Goal: Information Seeking & Learning: Check status

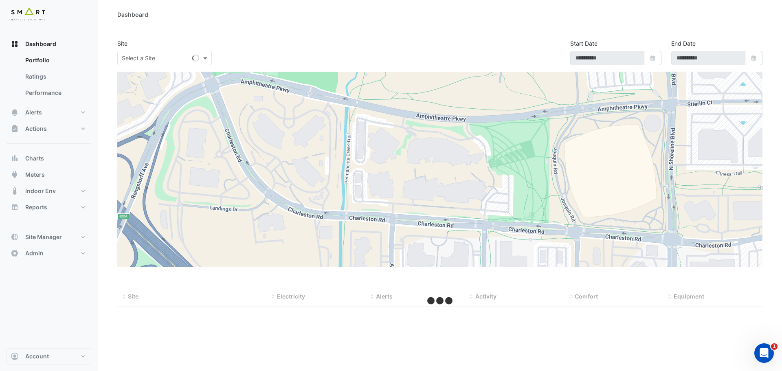
type input "**********"
select select "***"
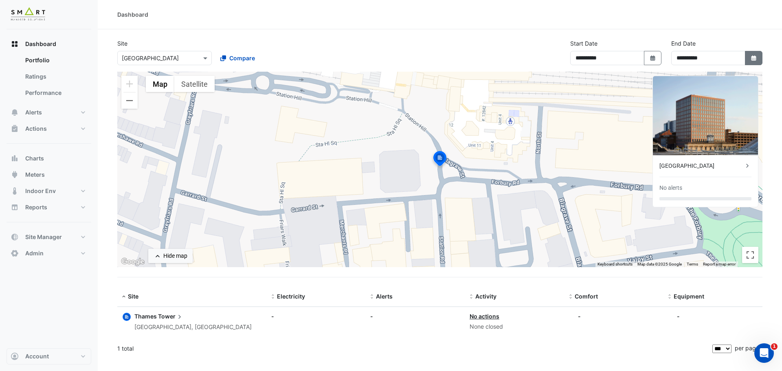
click at [753, 59] on icon "button" at bounding box center [753, 57] width 5 height 5
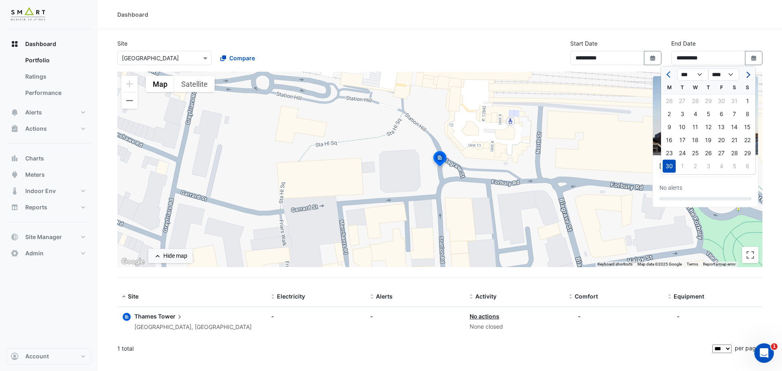
click at [750, 76] on button "Next month" at bounding box center [748, 74] width 10 height 13
select select "*"
click at [681, 152] on div "30" at bounding box center [682, 153] width 13 height 13
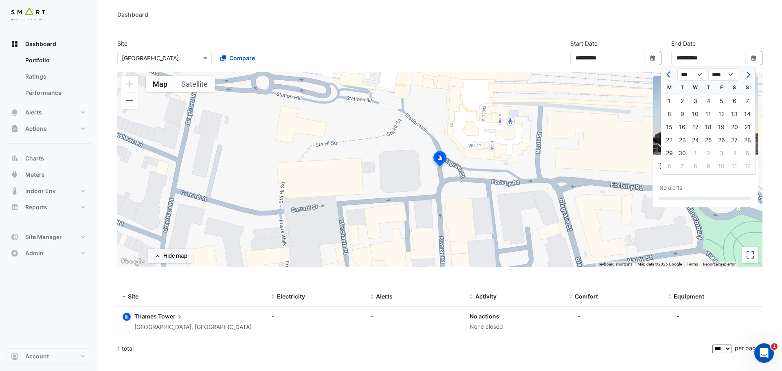
type input "**********"
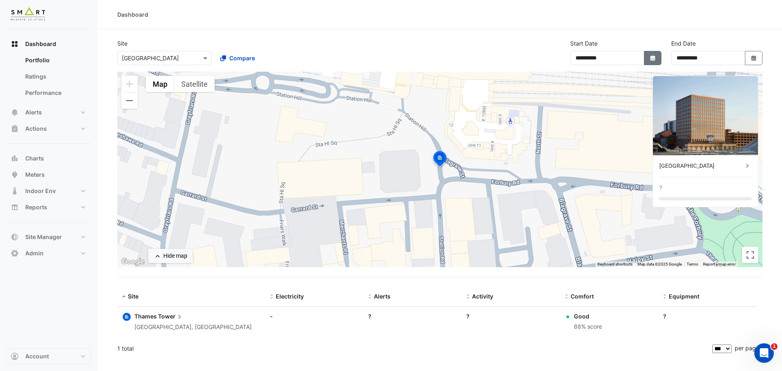
click at [653, 59] on icon "button" at bounding box center [652, 57] width 5 height 5
select select "*"
select select "****"
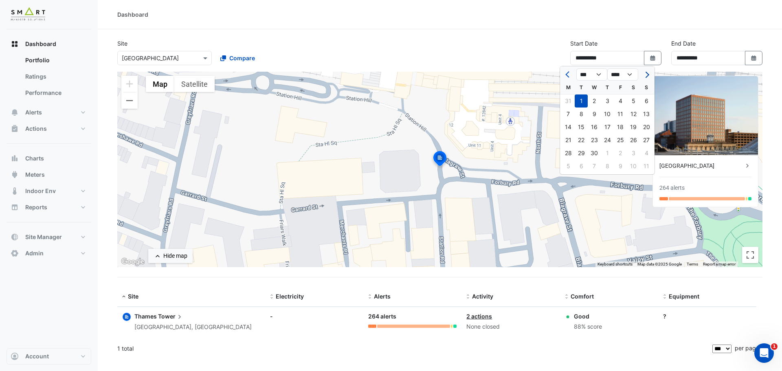
click at [648, 76] on button "Next month" at bounding box center [647, 74] width 10 height 13
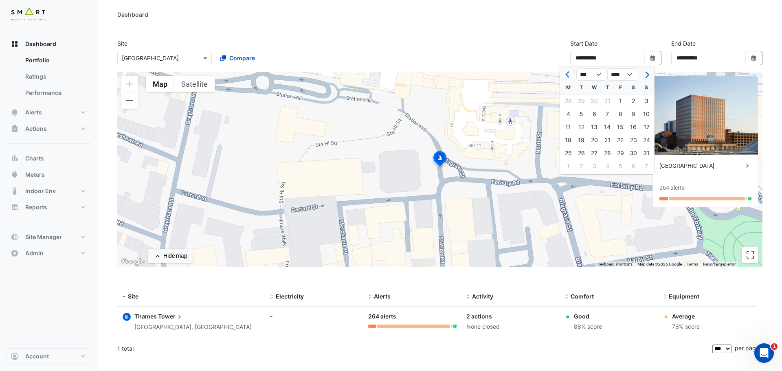
select select "*"
click at [569, 101] on div "1" at bounding box center [568, 101] width 13 height 13
type input "**********"
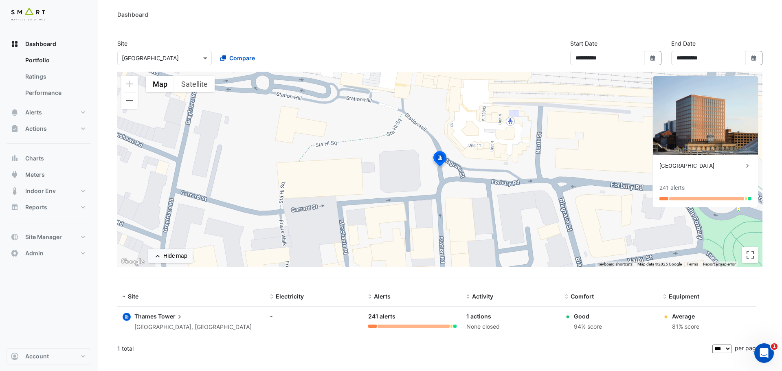
click at [684, 167] on div "Thames Tower" at bounding box center [701, 166] width 84 height 9
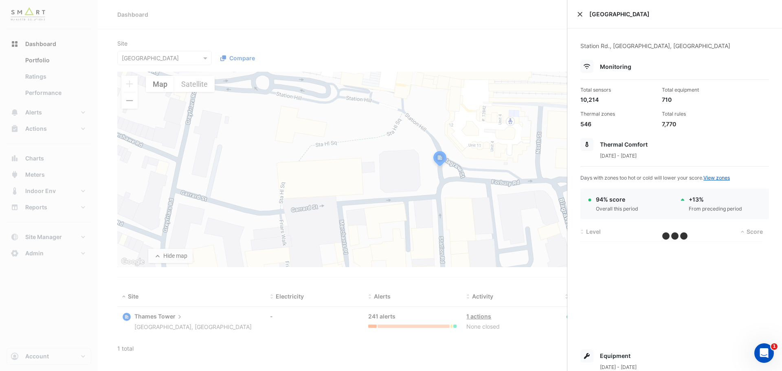
click at [579, 14] on button "Close" at bounding box center [580, 14] width 6 height 6
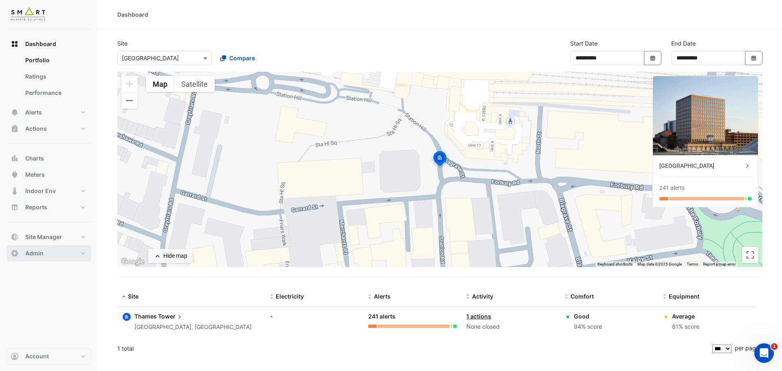
click at [81, 255] on button "Admin" at bounding box center [49, 253] width 85 height 16
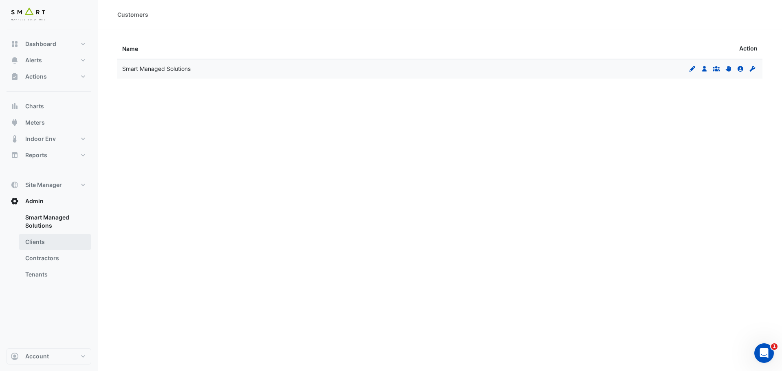
click at [45, 241] on link "Clients" at bounding box center [55, 242] width 73 height 16
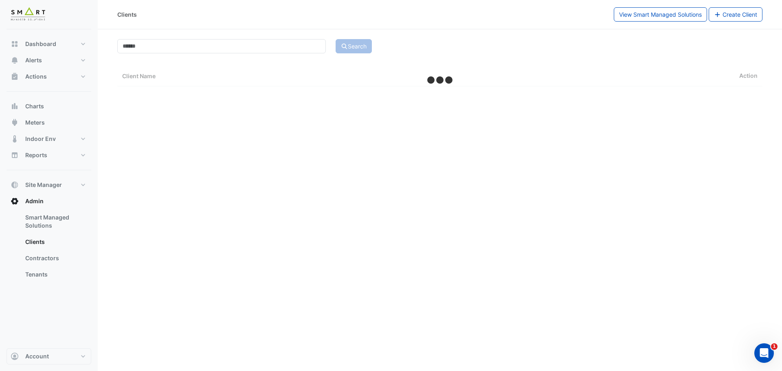
select select "***"
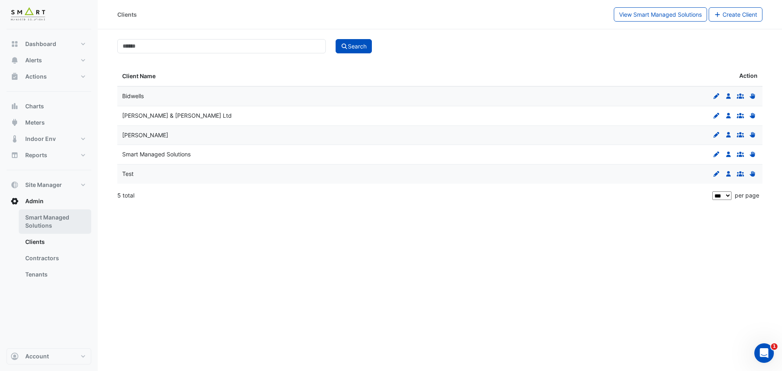
click at [64, 216] on link "Smart Managed Solutions" at bounding box center [55, 221] width 73 height 24
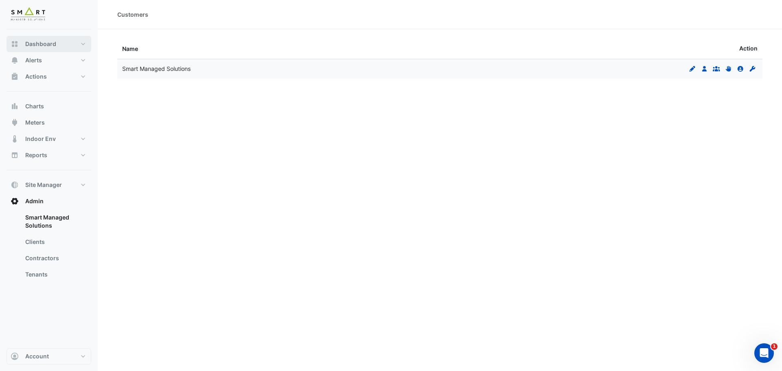
click at [46, 45] on span "Dashboard" at bounding box center [40, 44] width 31 height 8
select select "***"
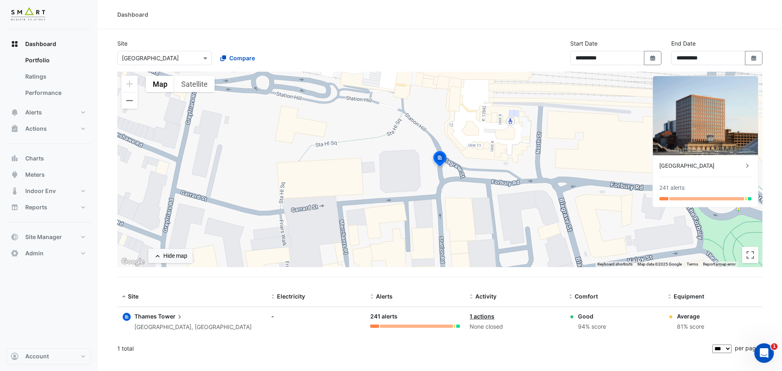
click at [684, 166] on div "Thames Tower" at bounding box center [701, 166] width 84 height 9
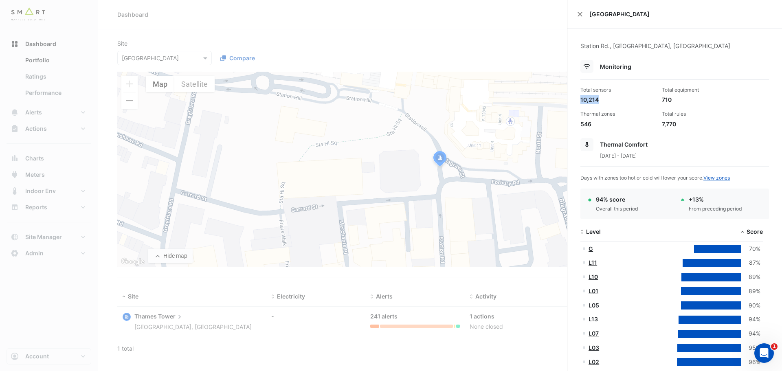
drag, startPoint x: 601, startPoint y: 102, endPoint x: 581, endPoint y: 103, distance: 20.0
click at [581, 103] on div "10,214" at bounding box center [617, 99] width 75 height 9
drag, startPoint x: 658, startPoint y: 124, endPoint x: 678, endPoint y: 123, distance: 19.6
click at [678, 123] on div "Total rules 7,770" at bounding box center [699, 119] width 81 height 18
click at [253, 14] on ngb-offcanvas-backdrop at bounding box center [391, 185] width 782 height 371
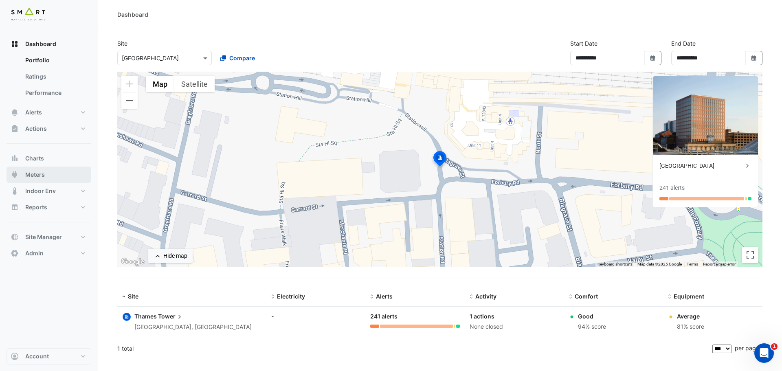
click at [42, 174] on span "Meters" at bounding box center [35, 175] width 20 height 8
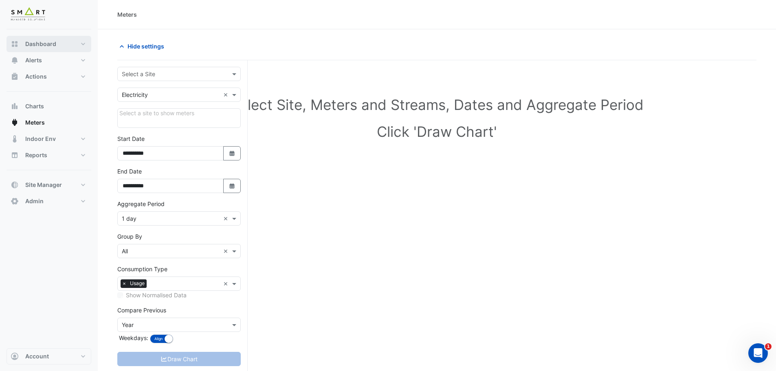
click at [57, 43] on button "Dashboard" at bounding box center [49, 44] width 85 height 16
select select "***"
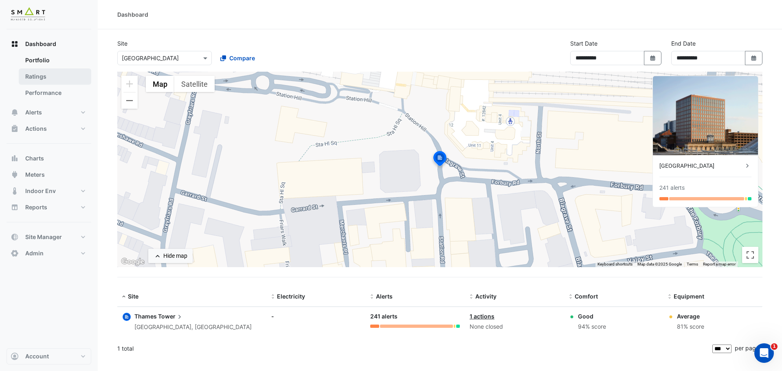
click at [44, 77] on link "Ratings" at bounding box center [55, 76] width 73 height 16
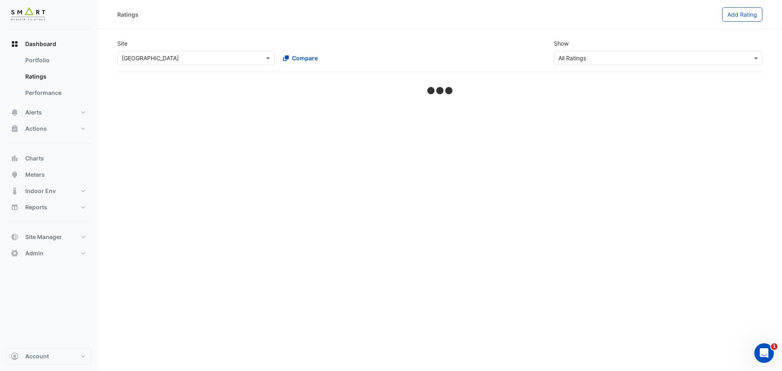
click at [591, 58] on input "text" at bounding box center [649, 58] width 183 height 9
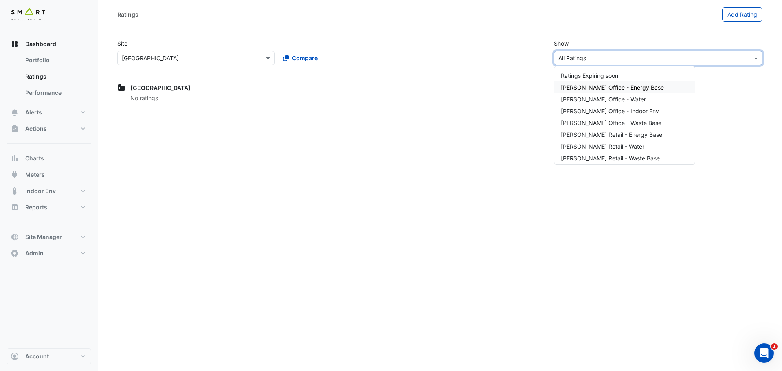
click at [496, 46] on div "Site × Thames Tower Compare Show × All Ratings Ratings Expiring soon NABERS Off…" at bounding box center [439, 52] width 655 height 39
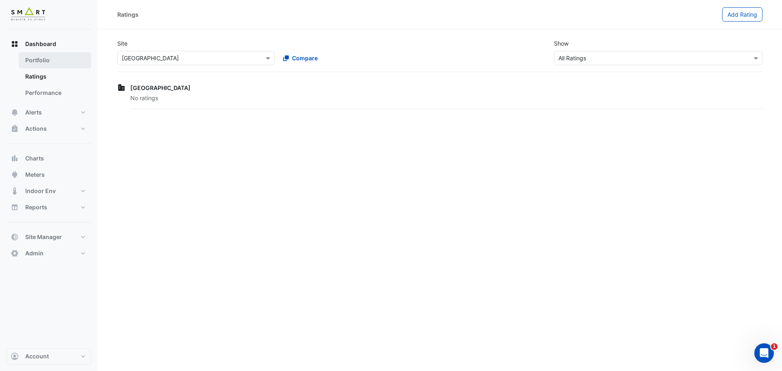
click at [57, 58] on link "Portfolio" at bounding box center [55, 60] width 73 height 16
select select "***"
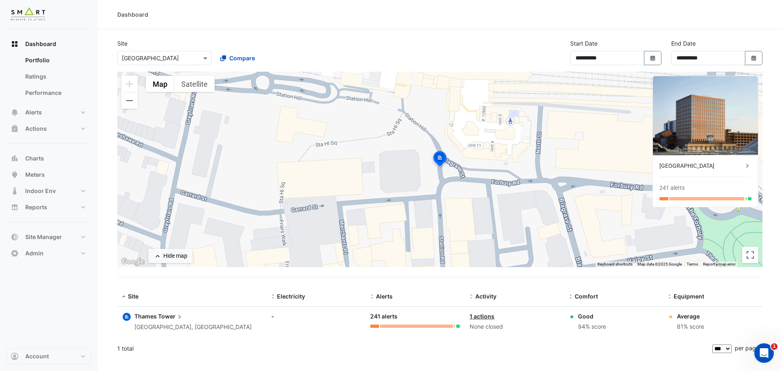
click at [690, 168] on div "Thames Tower" at bounding box center [701, 166] width 84 height 9
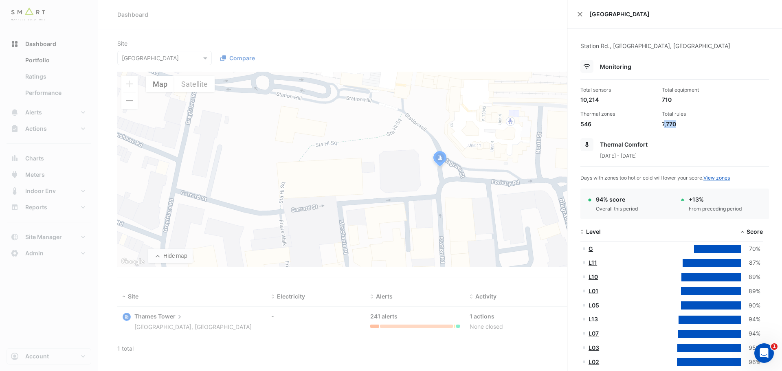
drag, startPoint x: 661, startPoint y: 125, endPoint x: 676, endPoint y: 125, distance: 15.1
click at [676, 125] on div "7,770" at bounding box center [699, 124] width 75 height 9
drag, startPoint x: 676, startPoint y: 123, endPoint x: 659, endPoint y: 124, distance: 17.1
click at [662, 124] on div "7,770" at bounding box center [699, 124] width 75 height 9
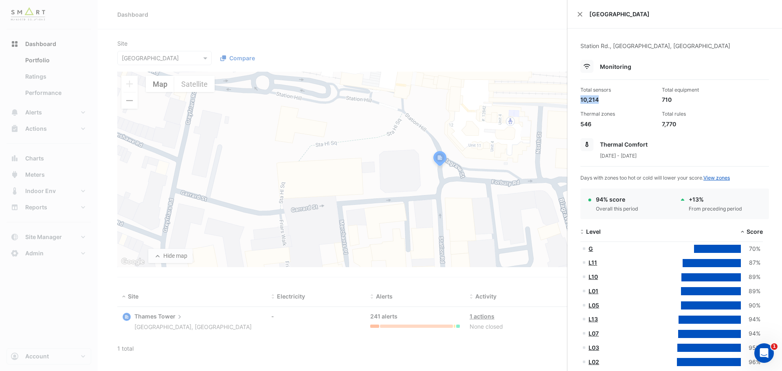
drag, startPoint x: 600, startPoint y: 101, endPoint x: 580, endPoint y: 100, distance: 20.0
click at [580, 100] on div "Total sensors 10,214" at bounding box center [617, 95] width 81 height 18
drag, startPoint x: 670, startPoint y: 101, endPoint x: 660, endPoint y: 101, distance: 10.2
click at [662, 101] on div "710" at bounding box center [699, 99] width 75 height 9
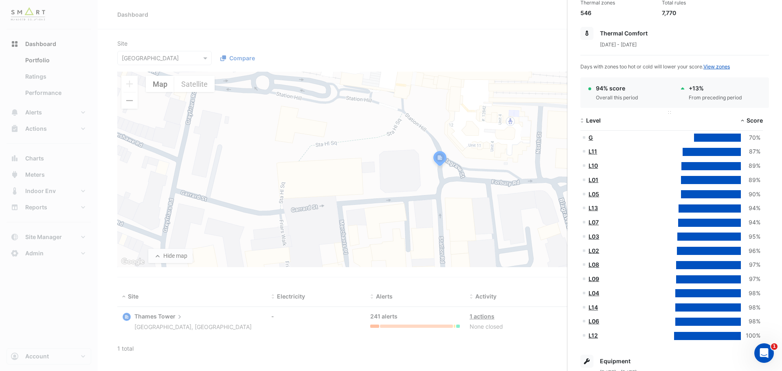
scroll to position [122, 0]
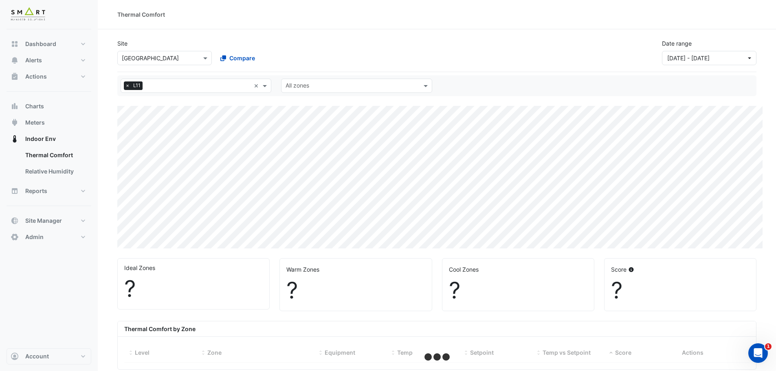
select select "***"
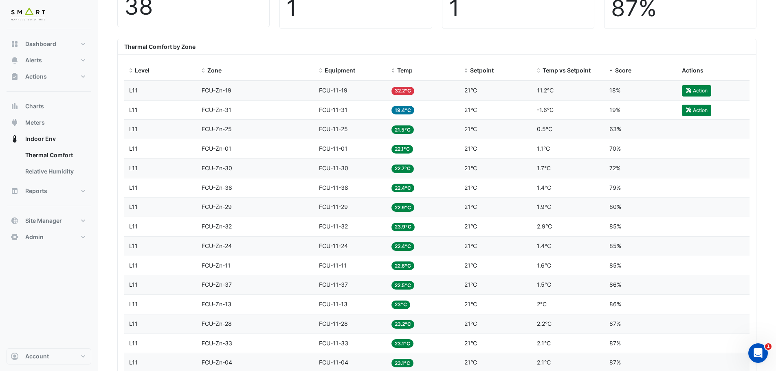
scroll to position [285, 0]
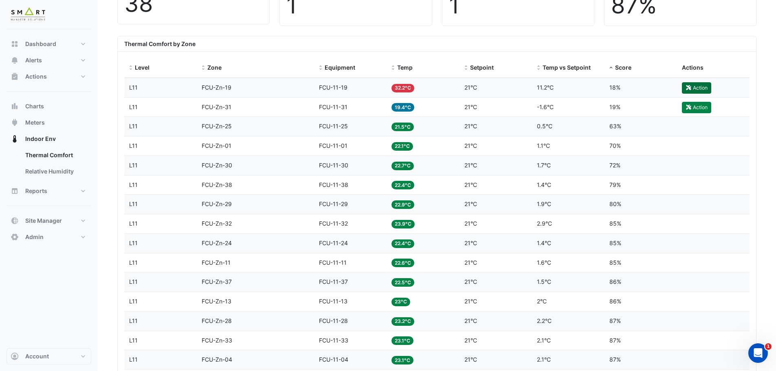
click at [696, 87] on button "Action" at bounding box center [696, 87] width 29 height 11
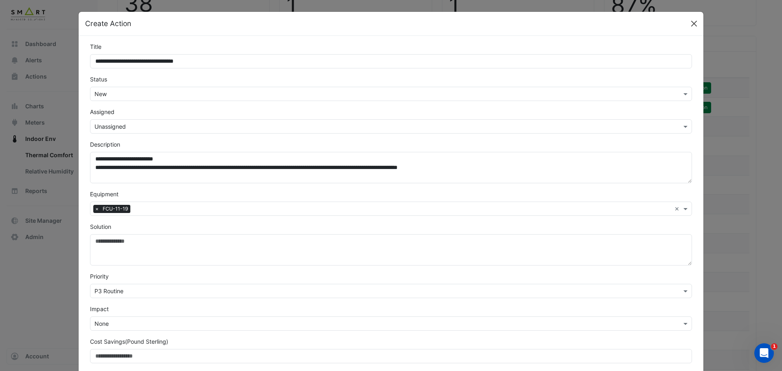
click at [695, 23] on button "Close" at bounding box center [694, 24] width 12 height 12
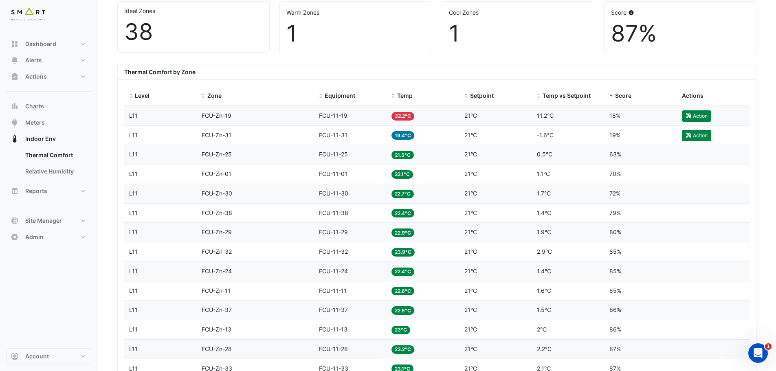
scroll to position [244, 0]
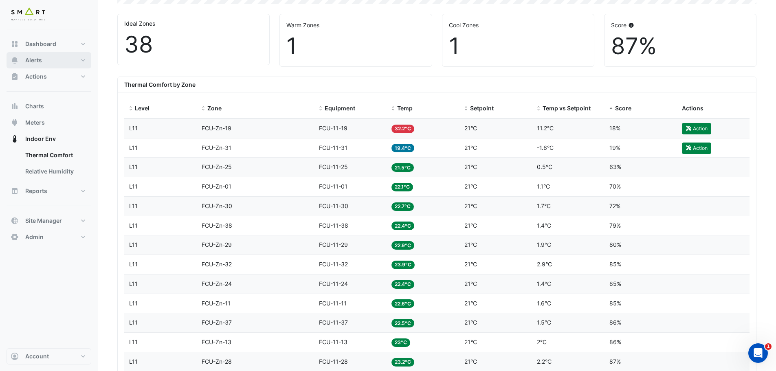
click at [51, 60] on button "Alerts" at bounding box center [49, 60] width 85 height 16
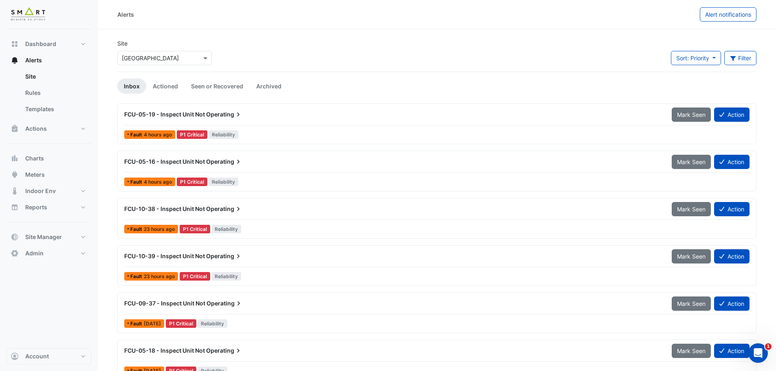
click at [193, 116] on span "FCU-05-19 - Inspect Unit Not" at bounding box center [164, 114] width 81 height 7
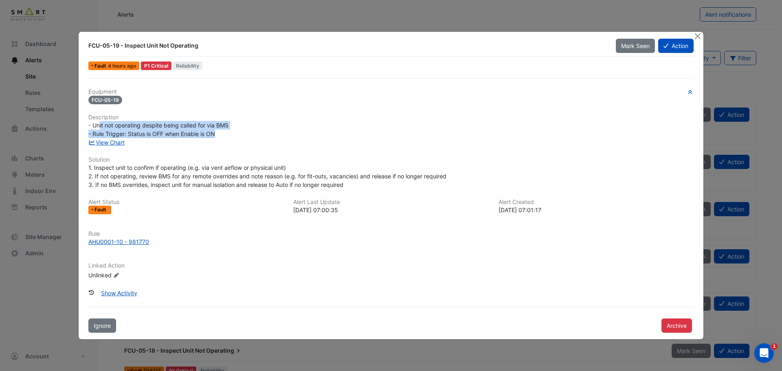
drag, startPoint x: 99, startPoint y: 123, endPoint x: 225, endPoint y: 136, distance: 127.0
click at [225, 136] on div "- Unit not operating despite being called for via BMS - Rule Trigger: Status is…" at bounding box center [390, 129] width 605 height 17
click at [210, 176] on span "1. Inspect unit to confirm if operating (e.g. via vent airflow or physical unit…" at bounding box center [267, 176] width 358 height 24
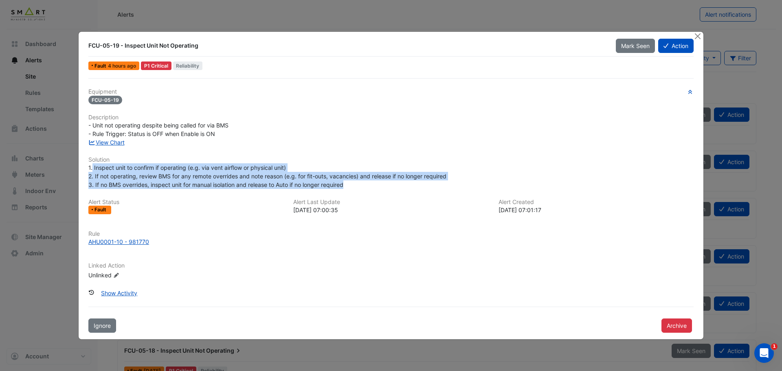
drag, startPoint x: 92, startPoint y: 168, endPoint x: 356, endPoint y: 186, distance: 264.2
click at [356, 186] on div "1. Inspect unit to confirm if operating (e.g. via vent airflow or physical unit…" at bounding box center [390, 176] width 605 height 26
click at [298, 181] on span "1. Inspect unit to confirm if operating (e.g. via vent airflow or physical unit…" at bounding box center [267, 176] width 358 height 24
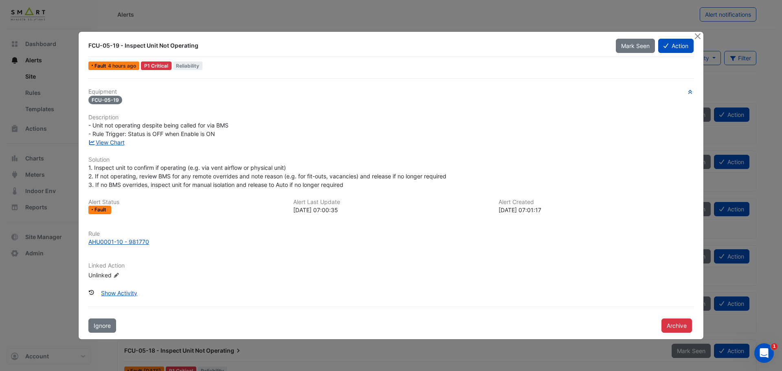
drag, startPoint x: 124, startPoint y: 41, endPoint x: 187, endPoint y: 45, distance: 63.3
click at [187, 45] on div "FCU-05-19 - Inspect Unit Not Operating" at bounding box center [348, 45] width 528 height 15
click at [189, 168] on span "1. Inspect unit to confirm if operating (e.g. via vent airflow or physical unit…" at bounding box center [267, 176] width 358 height 24
click at [107, 143] on link "View Chart" at bounding box center [106, 142] width 36 height 7
drag, startPoint x: 131, startPoint y: 44, endPoint x: 186, endPoint y: 46, distance: 55.0
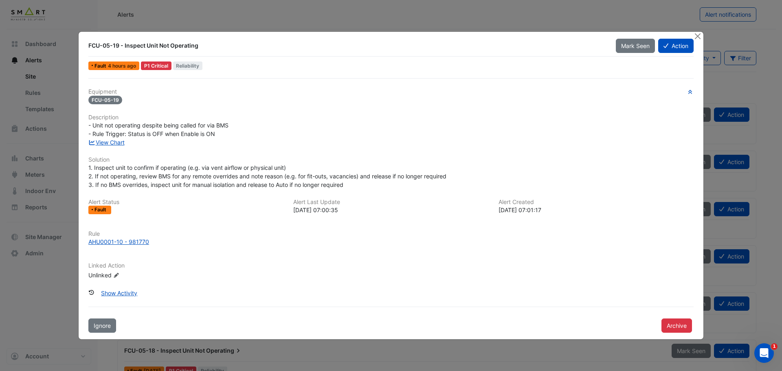
click at [186, 46] on div "FCU-05-19 - Inspect Unit Not Operating" at bounding box center [347, 46] width 518 height 8
click at [701, 36] on button "Close" at bounding box center [697, 36] width 9 height 9
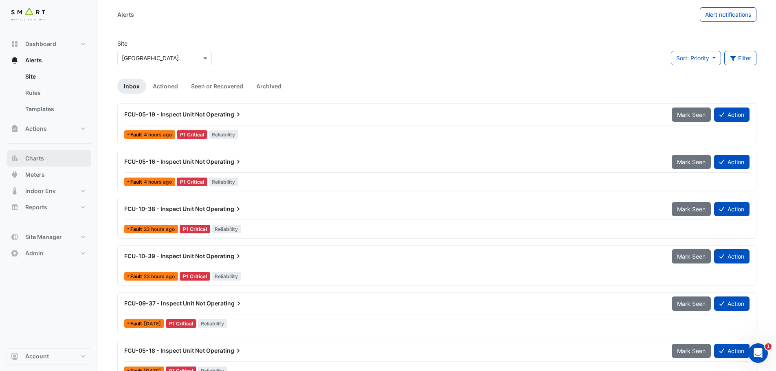
click at [48, 159] on button "Charts" at bounding box center [49, 158] width 85 height 16
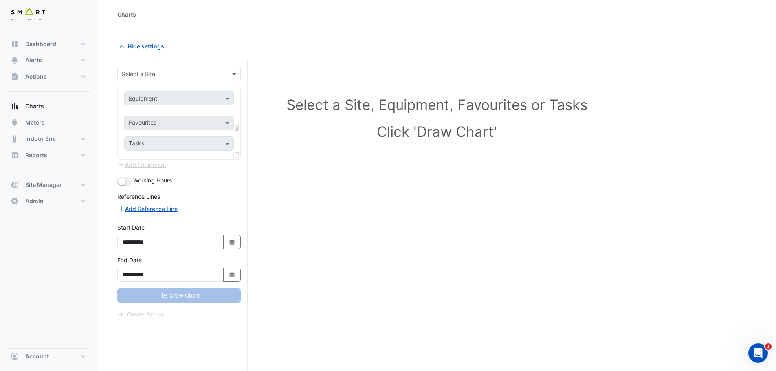
click at [187, 75] on input "text" at bounding box center [171, 74] width 98 height 9
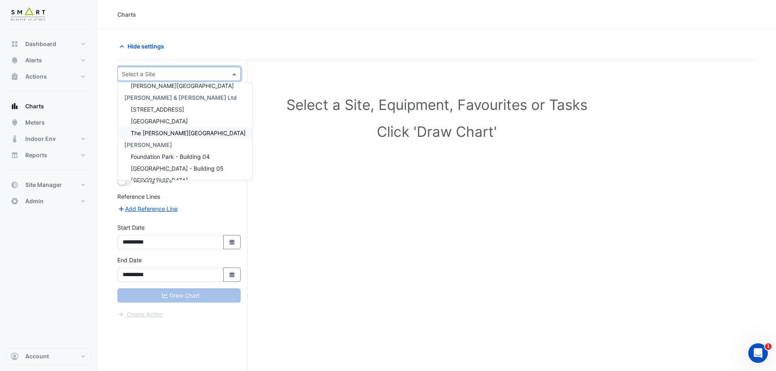
scroll to position [27, 0]
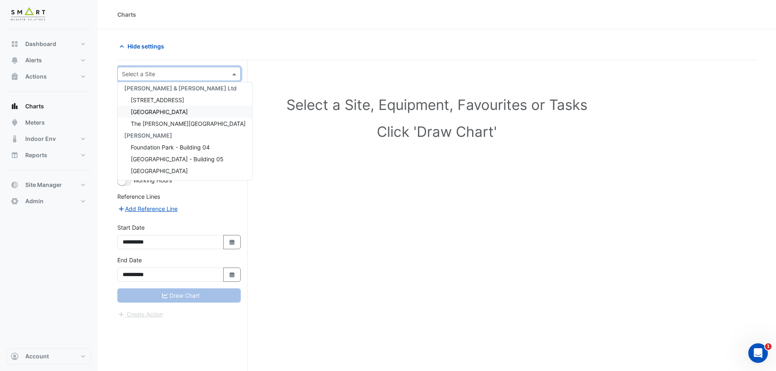
click at [162, 114] on span "Thames Tower" at bounding box center [159, 111] width 57 height 7
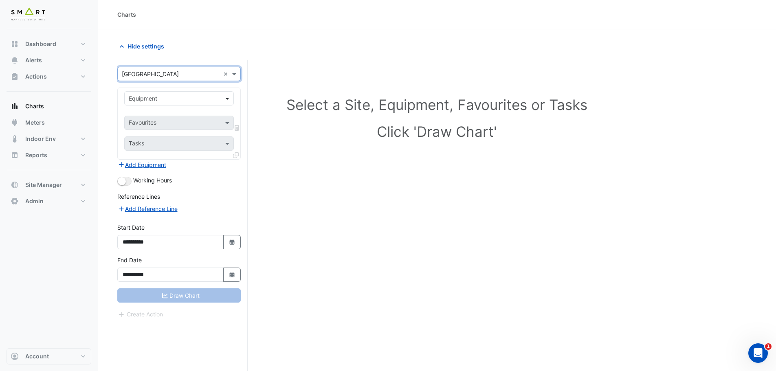
click at [228, 101] on span at bounding box center [228, 98] width 10 height 9
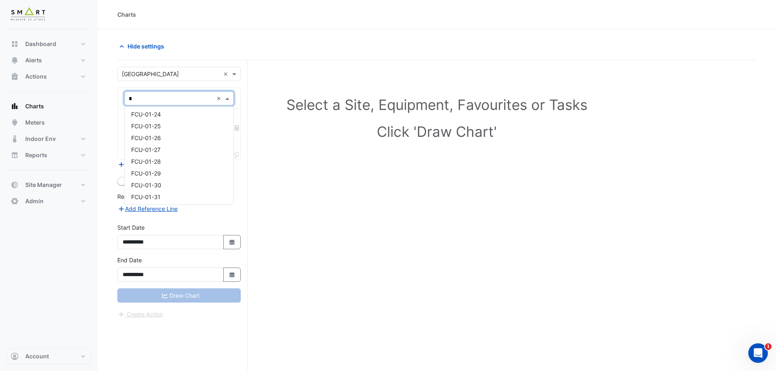
scroll to position [0, 0]
type input "***"
click at [158, 137] on span "FCU-01-03" at bounding box center [146, 139] width 30 height 7
click at [187, 125] on input "text" at bounding box center [174, 123] width 91 height 9
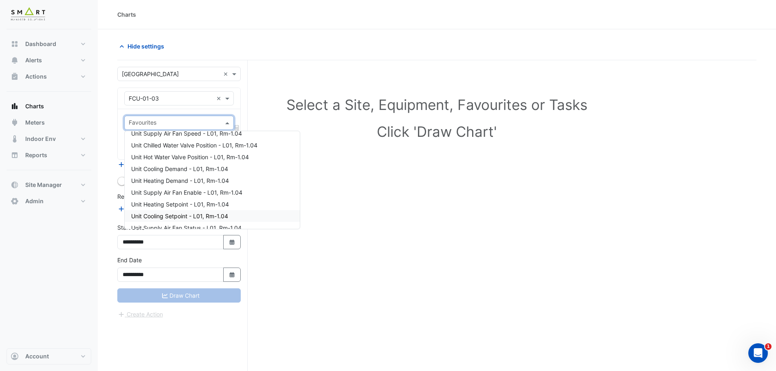
scroll to position [40, 0]
click at [172, 187] on div "Unit Cooling Demand - L01, Rm-1.04" at bounding box center [212, 183] width 175 height 12
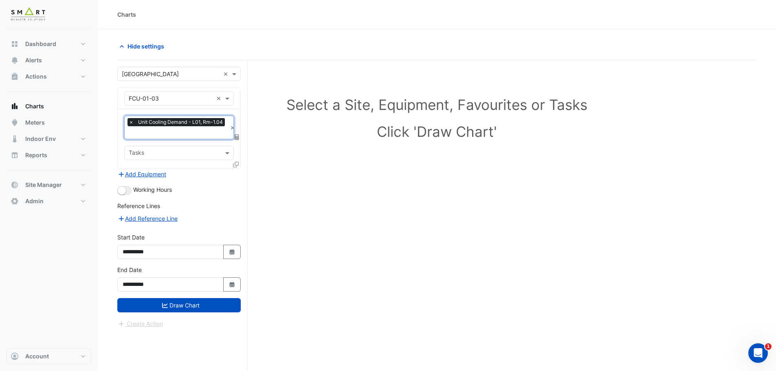
click at [188, 136] on input "text" at bounding box center [178, 133] width 98 height 9
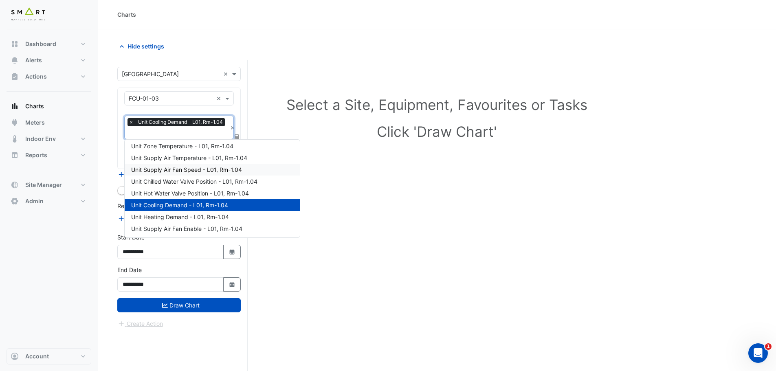
scroll to position [41, 0]
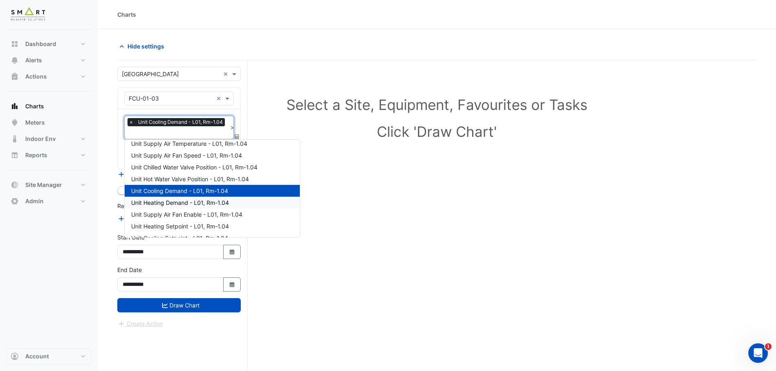
click at [175, 204] on span "Unit Heating Demand - L01, Rm-1.04" at bounding box center [180, 202] width 98 height 7
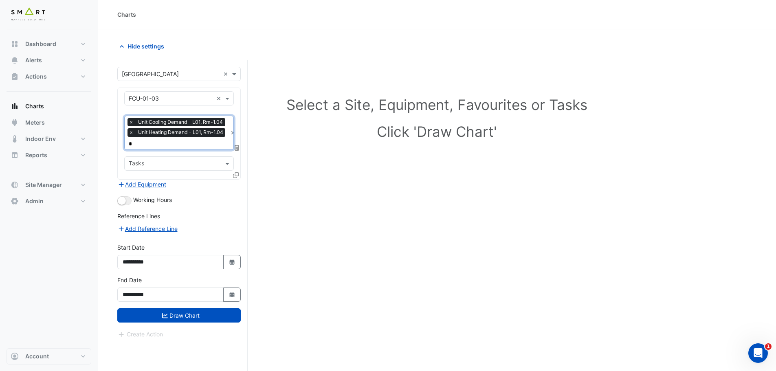
type input "**"
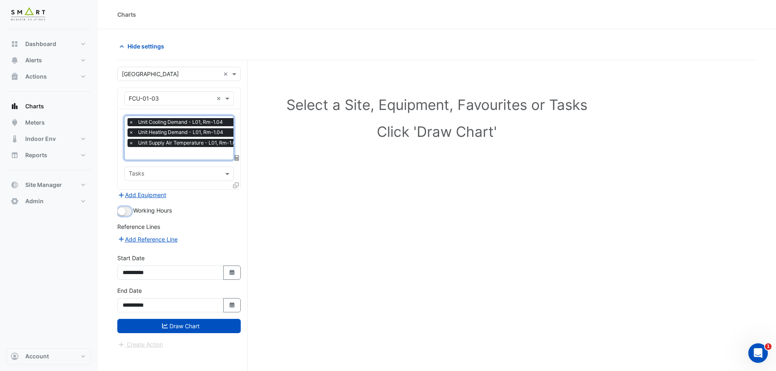
click at [124, 211] on small "button" at bounding box center [122, 211] width 8 height 8
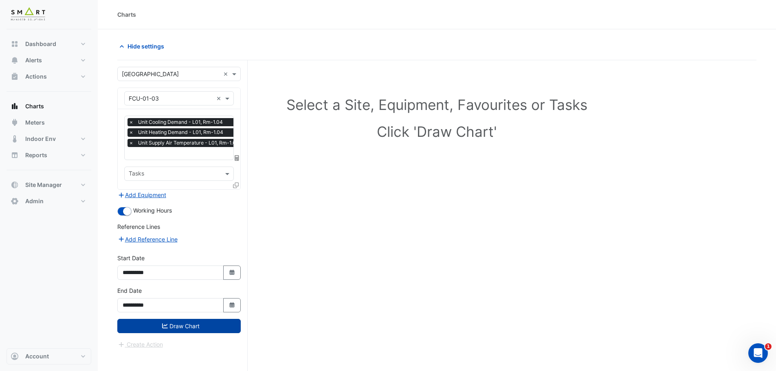
click at [168, 326] on button "Draw Chart" at bounding box center [178, 326] width 123 height 14
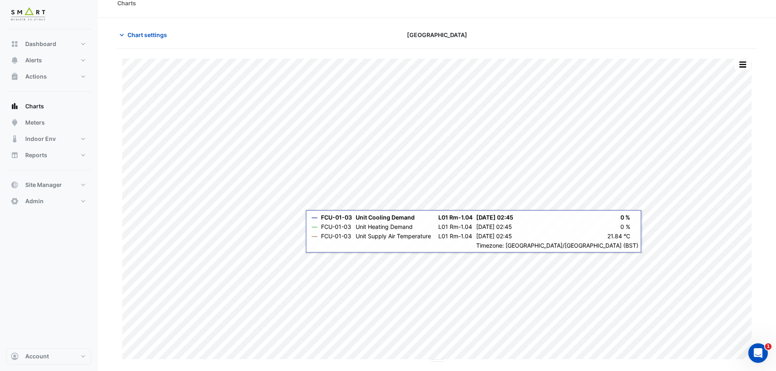
scroll to position [31, 0]
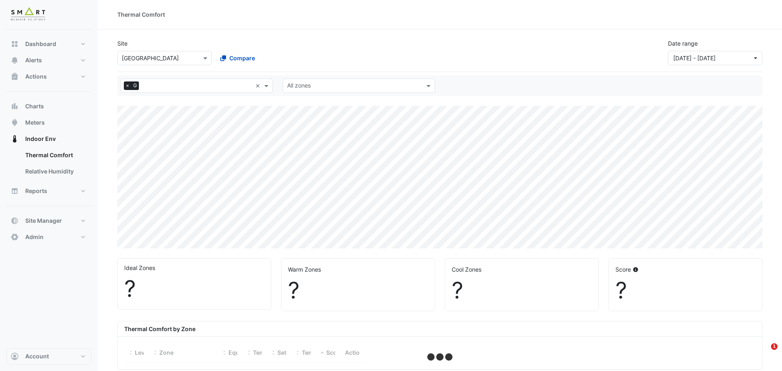
select select "***"
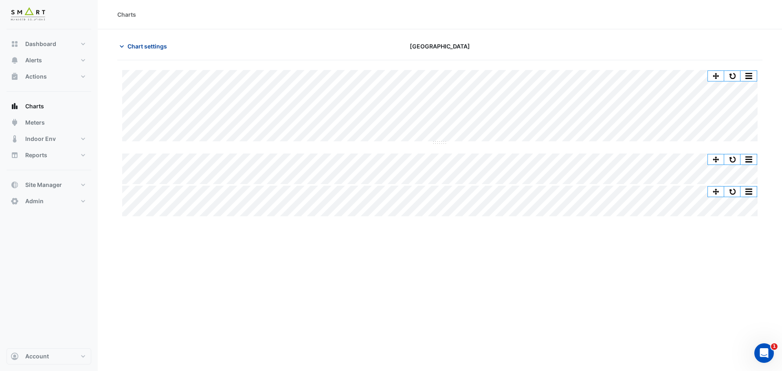
click at [138, 47] on span "Chart settings" at bounding box center [147, 46] width 40 height 9
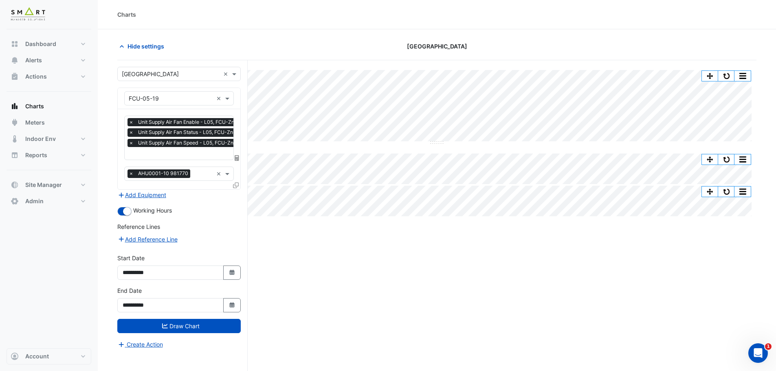
click at [186, 45] on div "Hide settings" at bounding box center [220, 46] width 216 height 14
